Goal: Navigation & Orientation: Find specific page/section

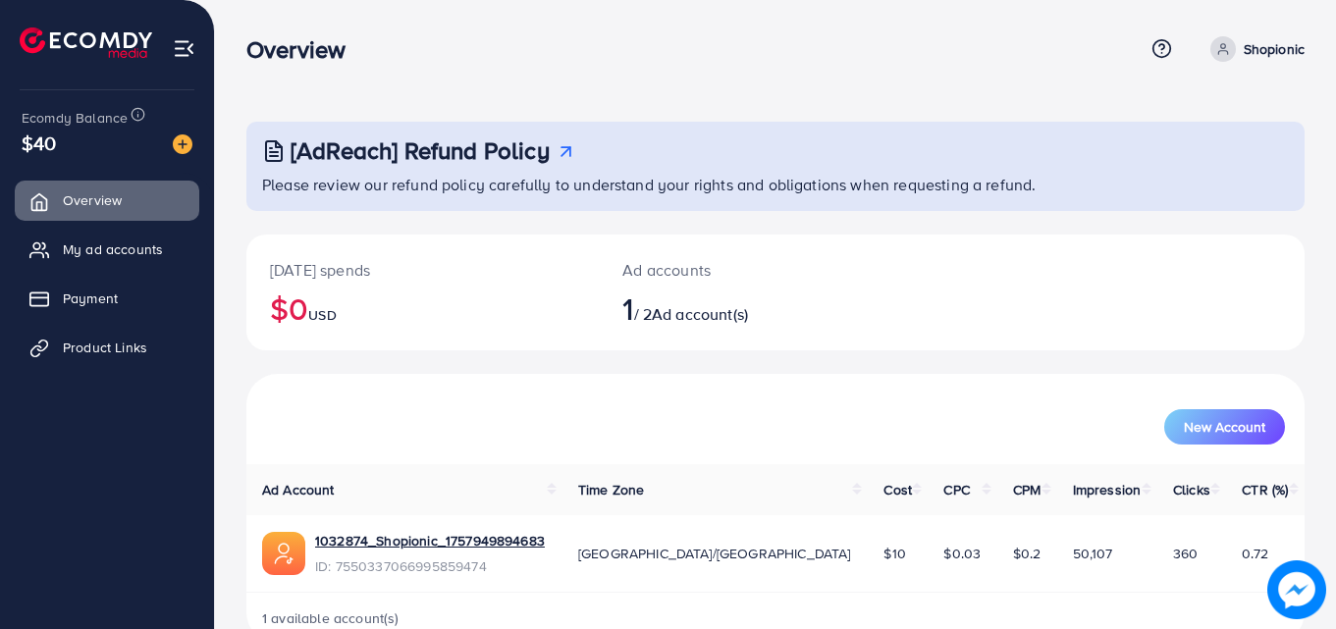
click at [674, 44] on div "Overview" at bounding box center [694, 49] width 897 height 28
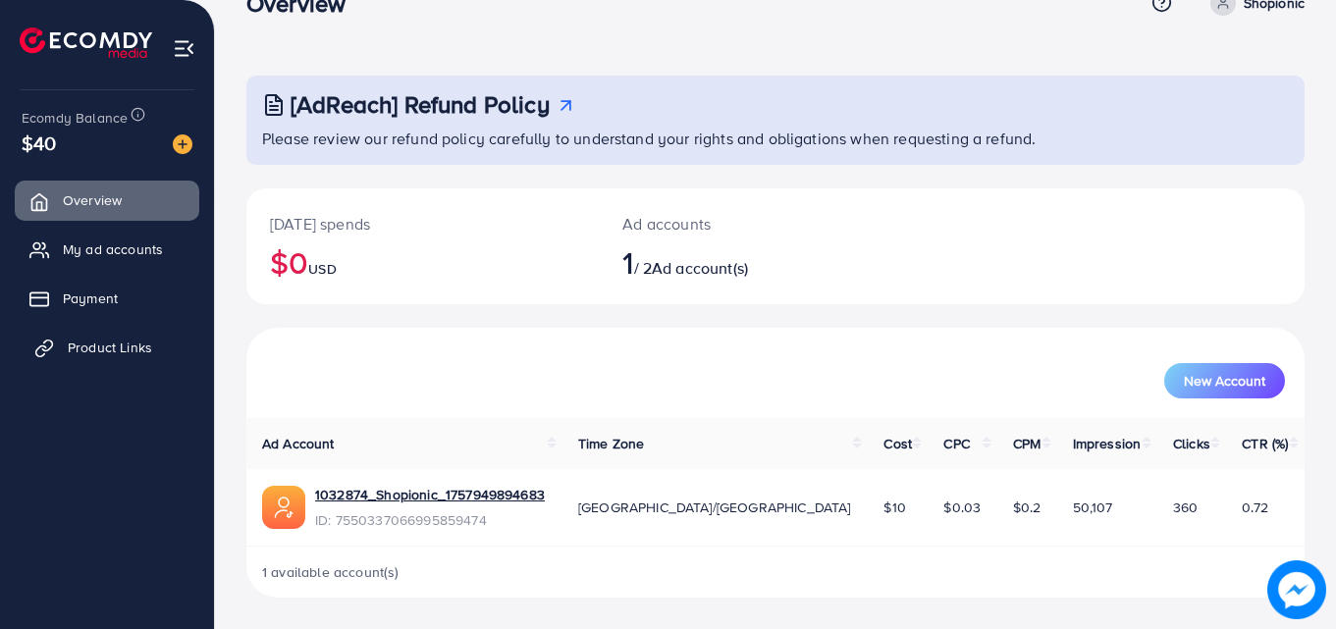
click at [125, 349] on span "Product Links" at bounding box center [110, 348] width 84 height 20
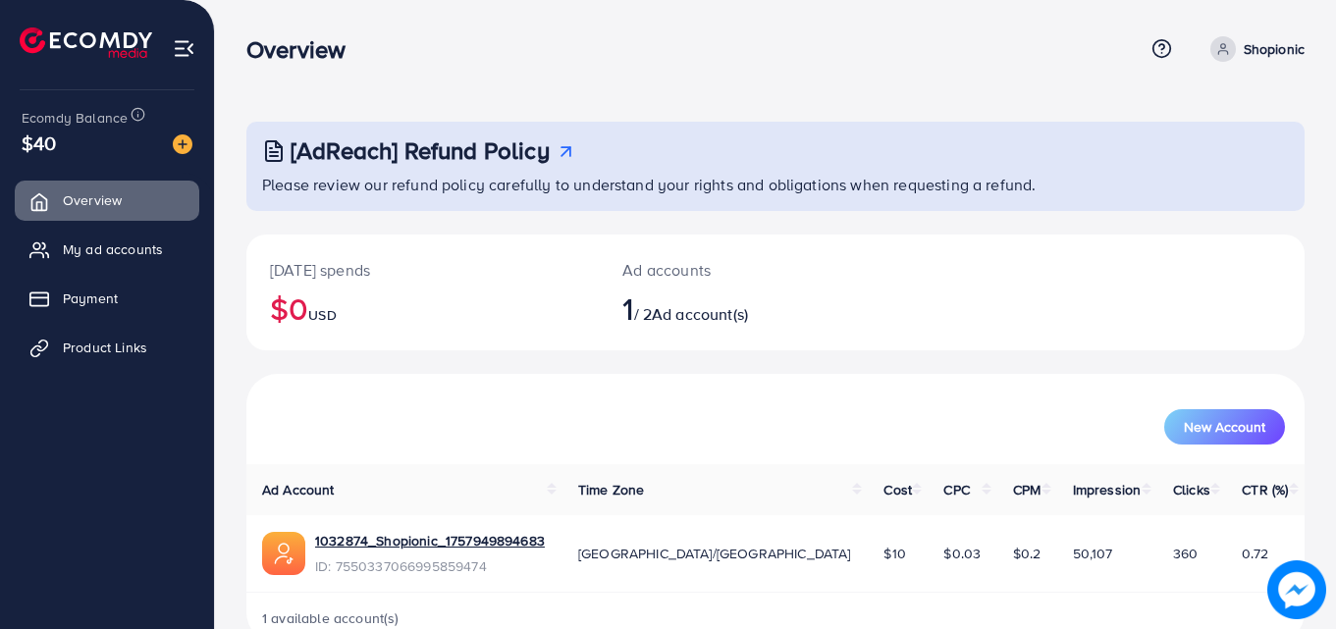
scroll to position [46, 0]
